Goal: Task Accomplishment & Management: Complete application form

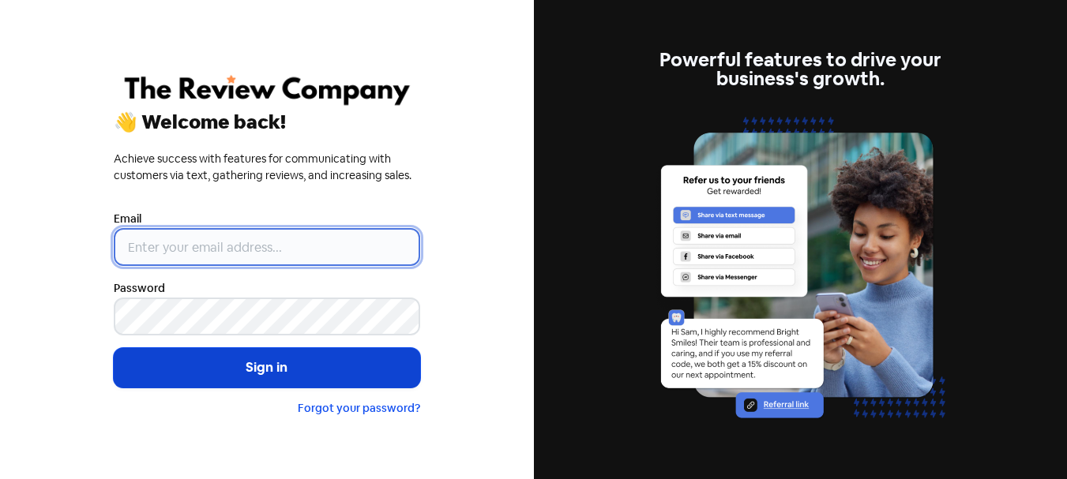
type input "[PERSON_NAME][EMAIL_ADDRESS][DOMAIN_NAME]"
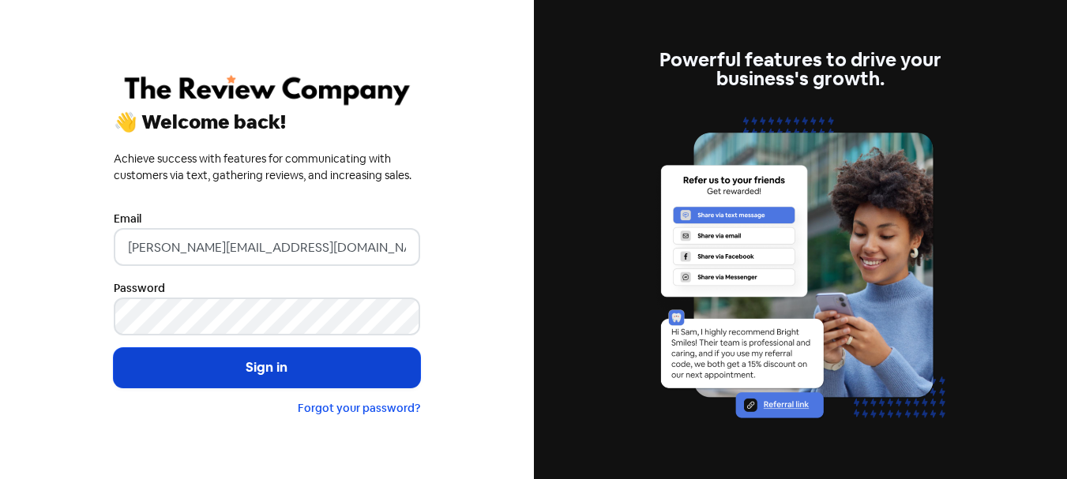
click at [339, 378] on button "Sign in" at bounding box center [267, 367] width 306 height 39
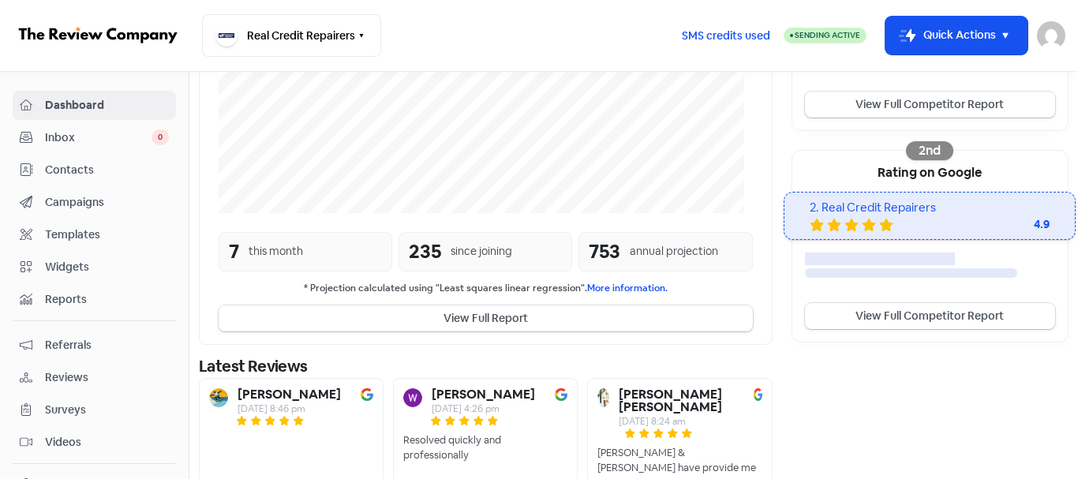
scroll to position [519, 0]
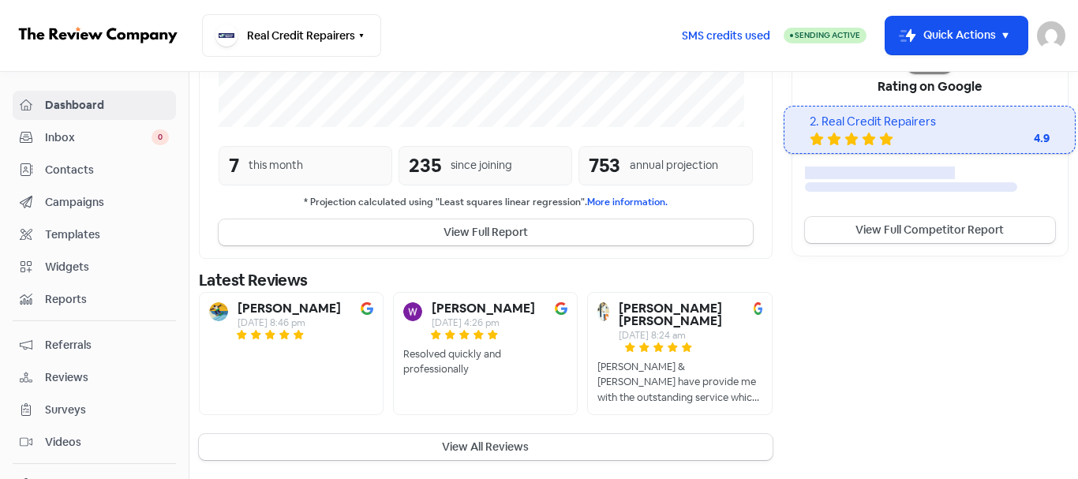
click at [80, 177] on span "Contacts" at bounding box center [107, 170] width 124 height 17
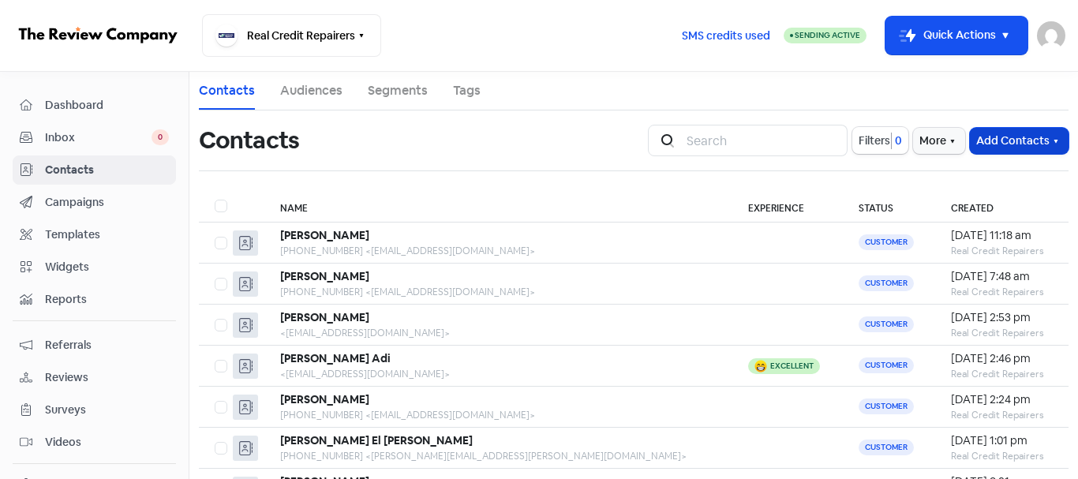
click at [976, 143] on button "Add Contacts" at bounding box center [1019, 141] width 99 height 26
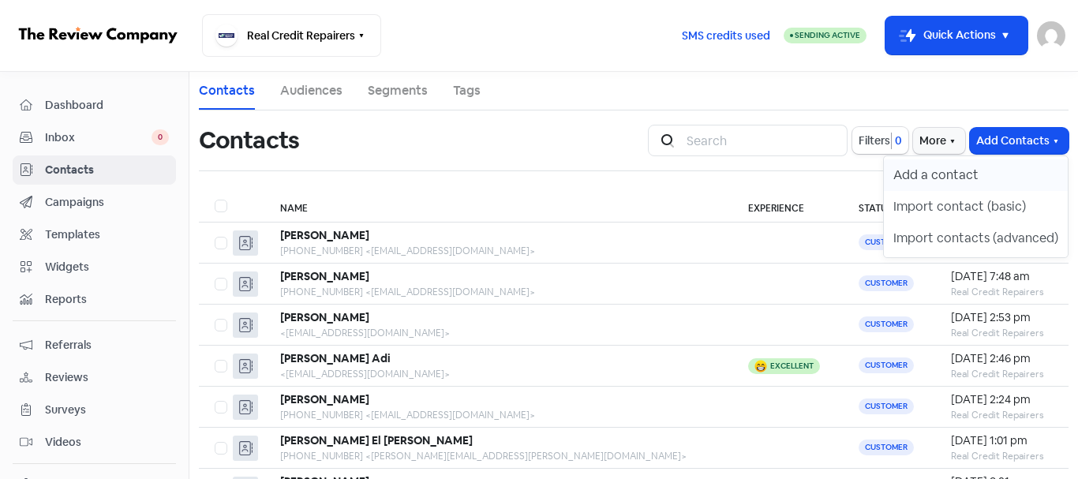
click at [984, 171] on button "Add a contact" at bounding box center [976, 175] width 184 height 32
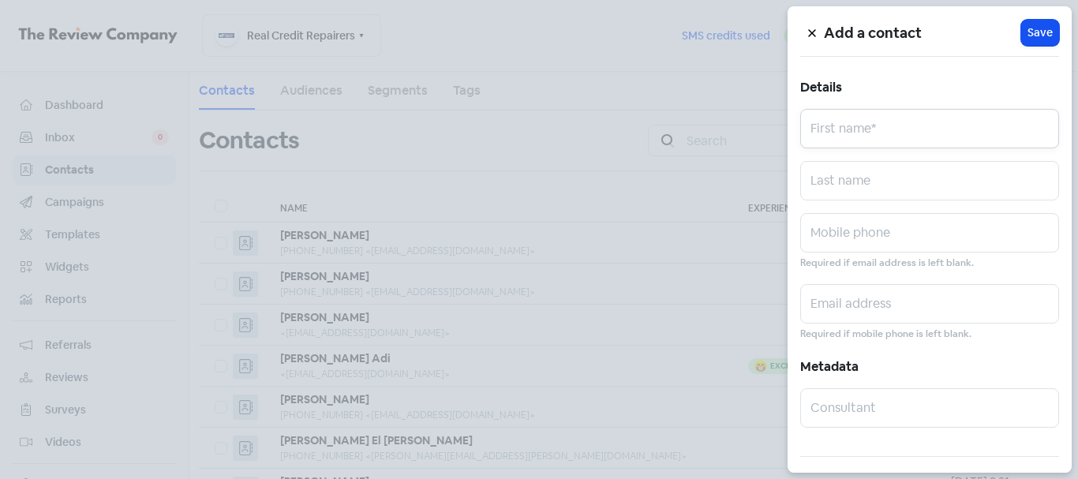
click at [869, 134] on input "text" at bounding box center [929, 128] width 259 height 39
paste input "[PERSON_NAME]"
click at [869, 134] on input "[PERSON_NAME]" at bounding box center [929, 128] width 259 height 39
click at [880, 134] on input "[PERSON_NAME]" at bounding box center [929, 128] width 259 height 39
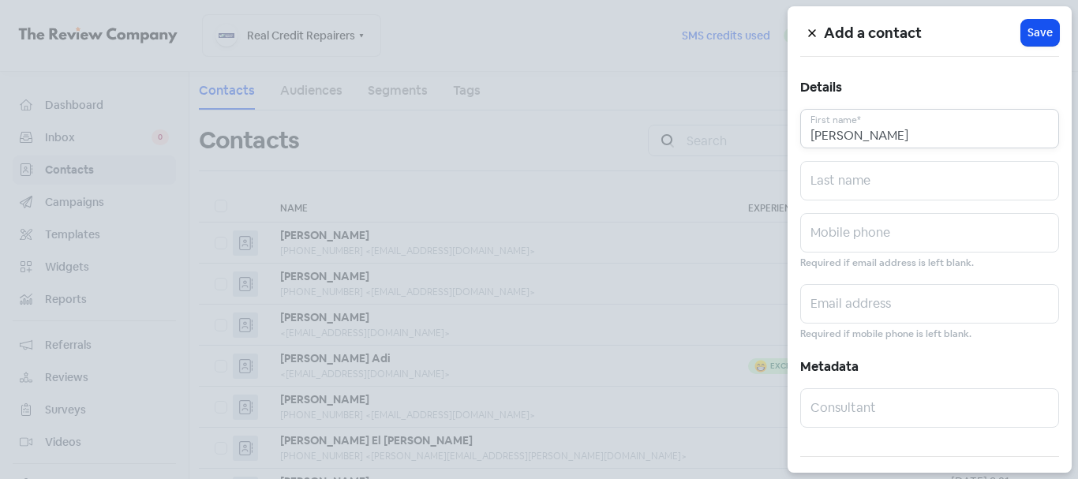
type input "[PERSON_NAME]"
paste input "[PERSON_NAME]"
type input "[PERSON_NAME]"
click at [872, 241] on input "text" at bounding box center [929, 232] width 259 height 39
paste input "0407884704"
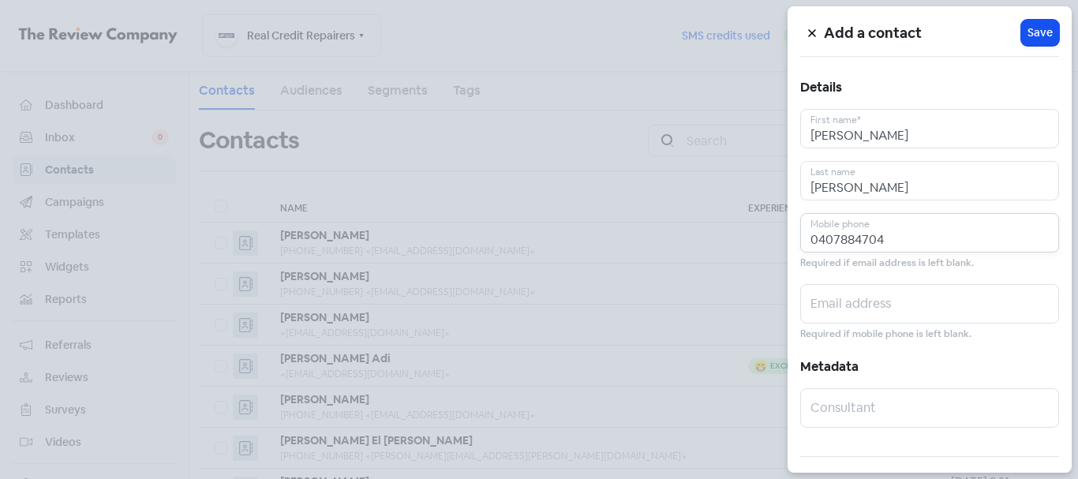
type input "0407884704"
click at [861, 314] on input "text" at bounding box center [929, 303] width 259 height 39
paste input "[PERSON_NAME][EMAIL_ADDRESS][DOMAIN_NAME]"
type input "[PERSON_NAME][EMAIL_ADDRESS][DOMAIN_NAME]"
click at [1037, 17] on div "Add a contact Icon For Loading Save Details [PERSON_NAME] First name* [PERSON_N…" at bounding box center [930, 239] width 284 height 467
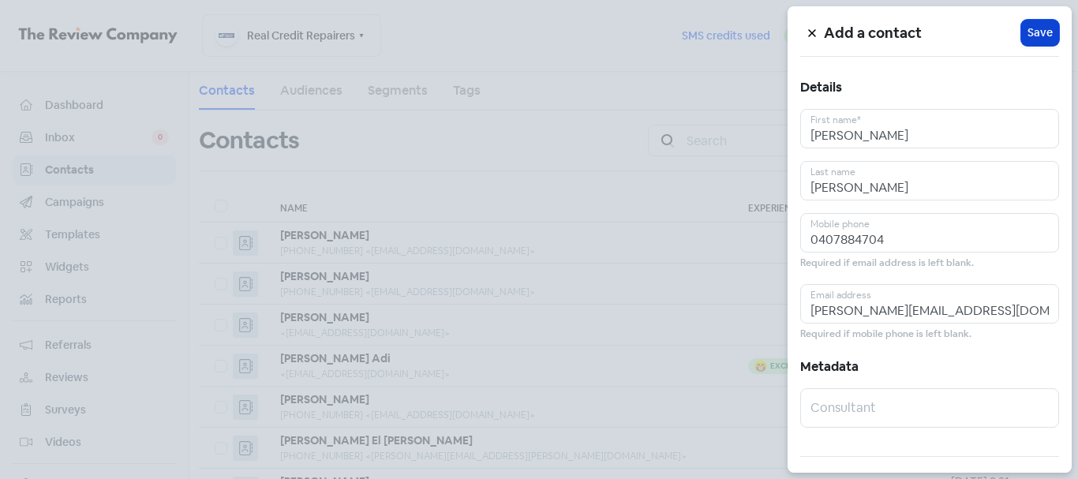
click at [1036, 26] on span "Save" at bounding box center [1040, 32] width 25 height 17
